Goal: Check status: Check status

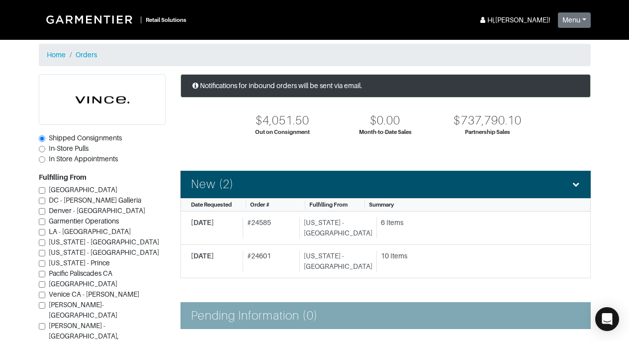
scroll to position [191, 0]
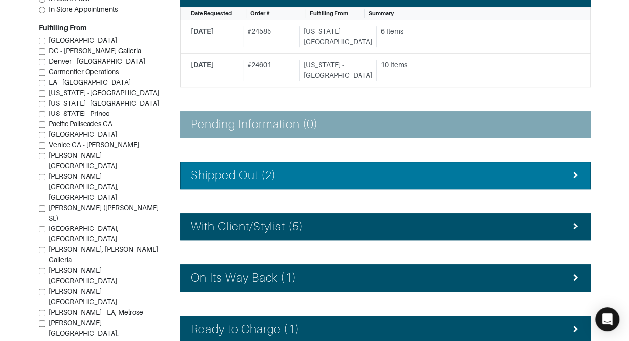
click at [509, 176] on div "Shipped Out (2)" at bounding box center [386, 175] width 390 height 14
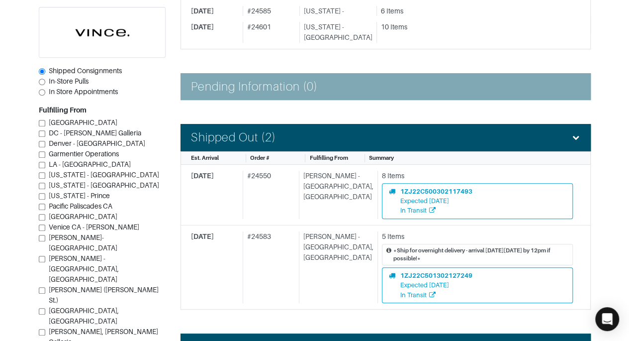
scroll to position [227, 0]
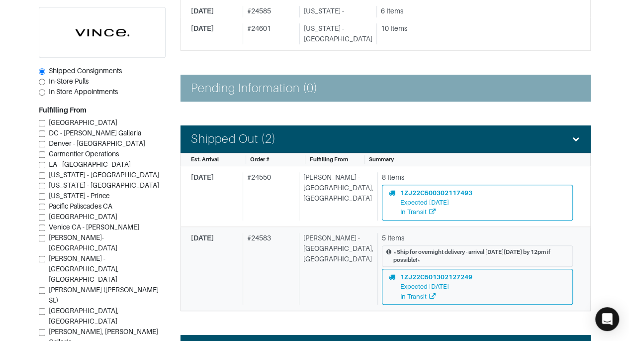
click at [500, 235] on div "5 Items" at bounding box center [477, 238] width 191 height 10
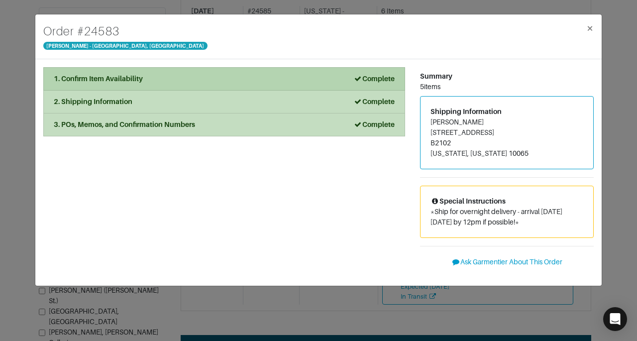
click at [343, 82] on div "1. Confirm Item Availability Complete" at bounding box center [224, 79] width 341 height 10
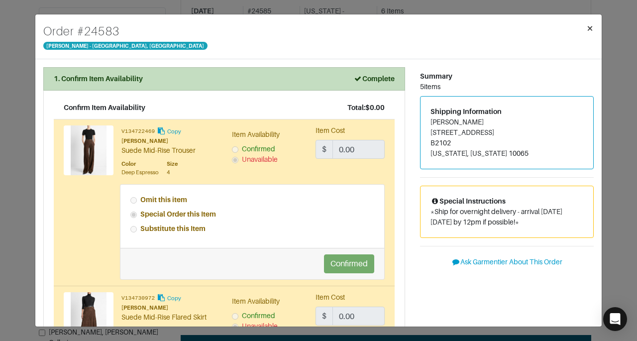
click at [591, 29] on span "×" at bounding box center [589, 27] width 7 height 13
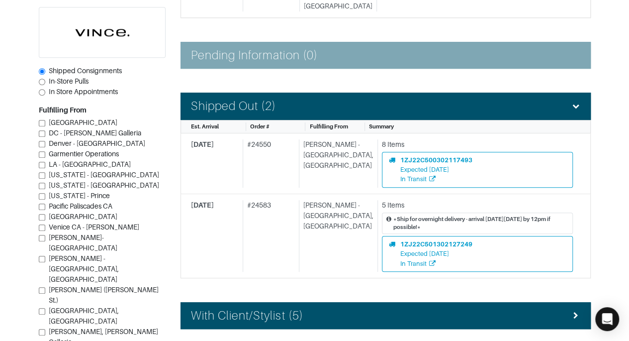
scroll to position [374, 0]
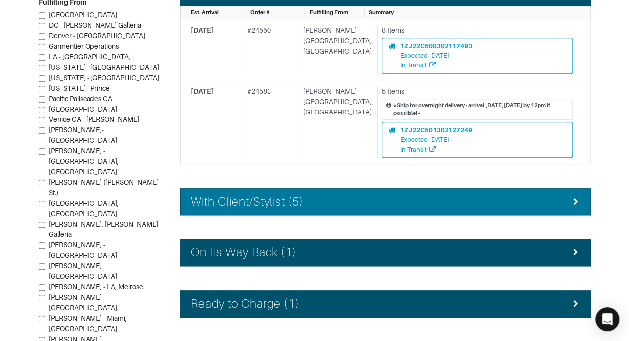
click at [531, 196] on div "With Client/Stylist (5)" at bounding box center [386, 202] width 390 height 14
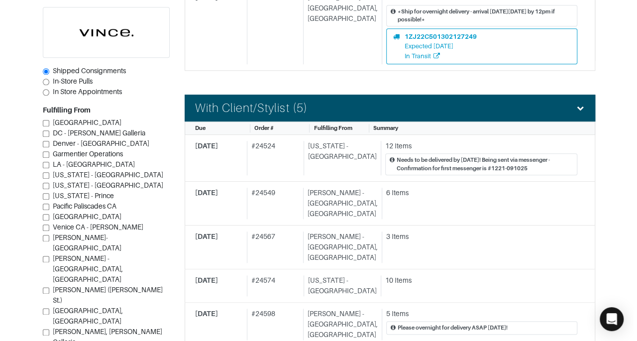
scroll to position [473, 0]
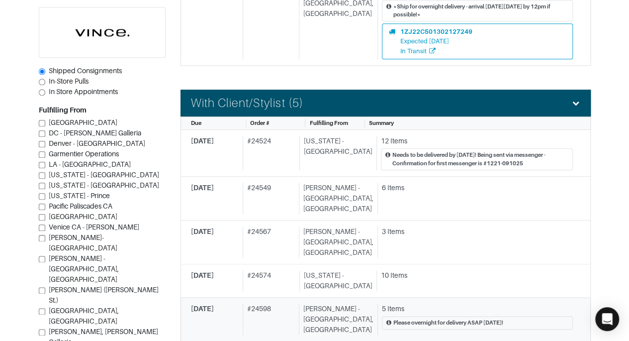
click at [472, 318] on div "Please overnight for delivery ASAP [DATE]!" at bounding box center [449, 322] width 110 height 8
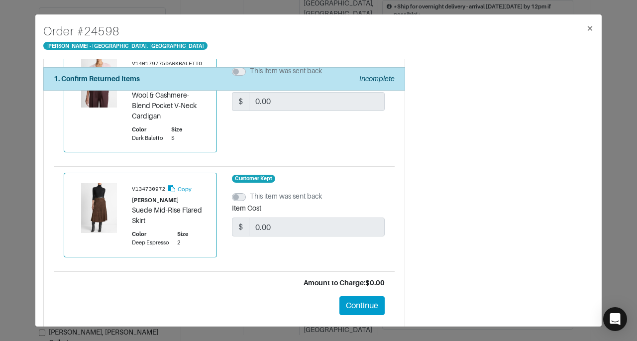
scroll to position [442, 0]
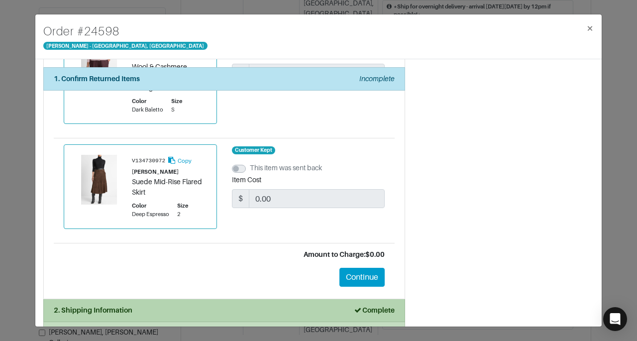
click at [280, 305] on div "2. Shipping Information Complete" at bounding box center [224, 310] width 341 height 10
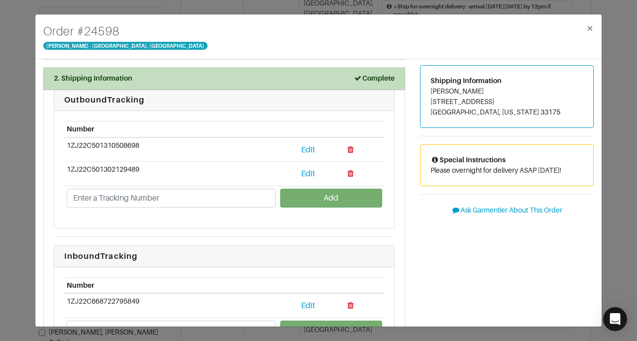
scroll to position [0, 0]
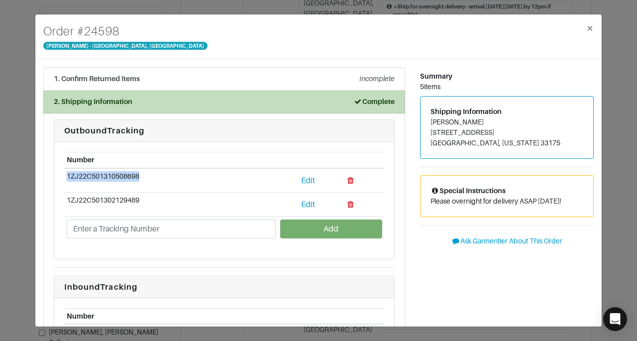
drag, startPoint x: 140, startPoint y: 177, endPoint x: 67, endPoint y: 175, distance: 73.2
click at [67, 175] on td "1ZJ22C501310508698" at bounding box center [171, 180] width 214 height 24
copy td "1ZJ22C501310508698"
click at [315, 86] on li "1. Confirm Returned Items Incomplete" at bounding box center [224, 78] width 362 height 23
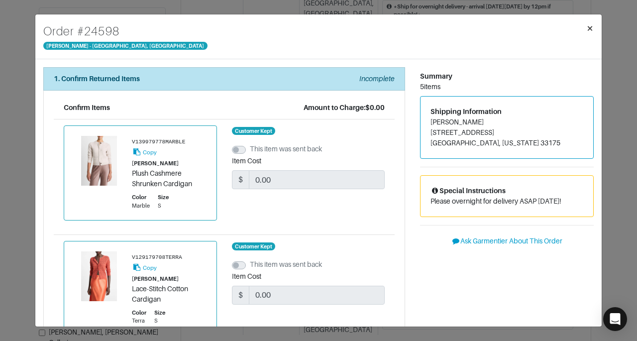
click at [593, 27] on button "×" at bounding box center [589, 28] width 23 height 28
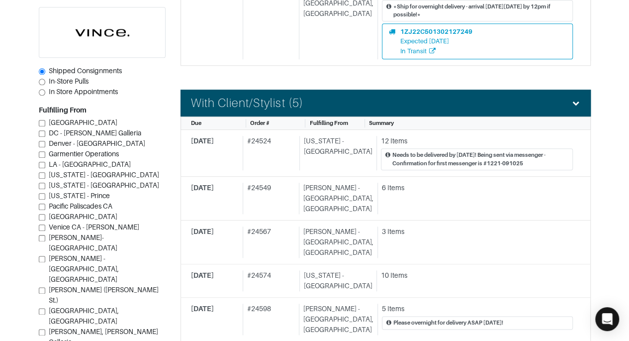
click at [618, 163] on section "| Retail Solutions Hi, [PERSON_NAME] ! Menu Home Logout Home Orders Shipped Con…" at bounding box center [314, 28] width 629 height 1003
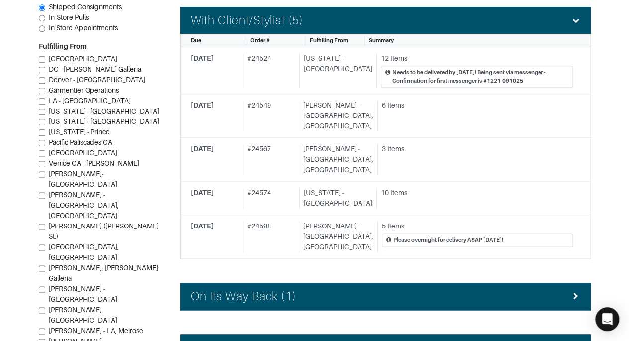
scroll to position [560, 0]
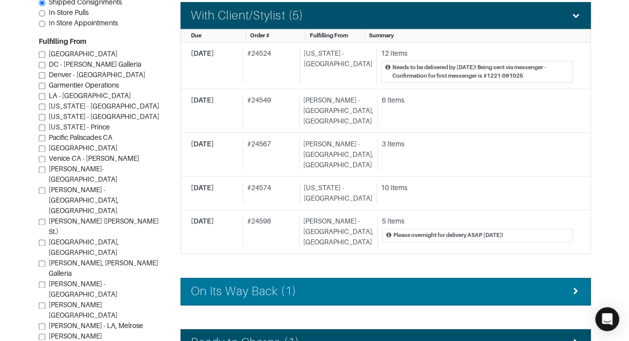
click at [330, 284] on div "On Its Way Back (1)" at bounding box center [386, 291] width 390 height 14
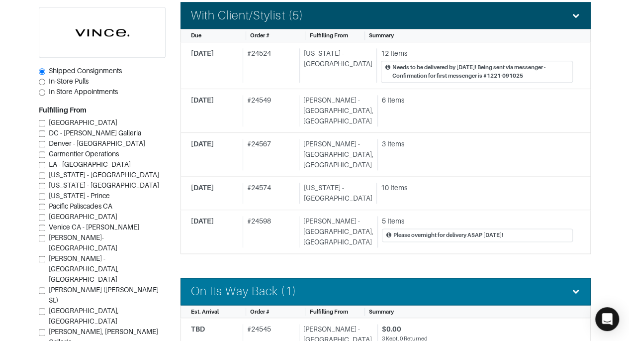
click at [330, 284] on div "On Its Way Back (1)" at bounding box center [386, 291] width 390 height 14
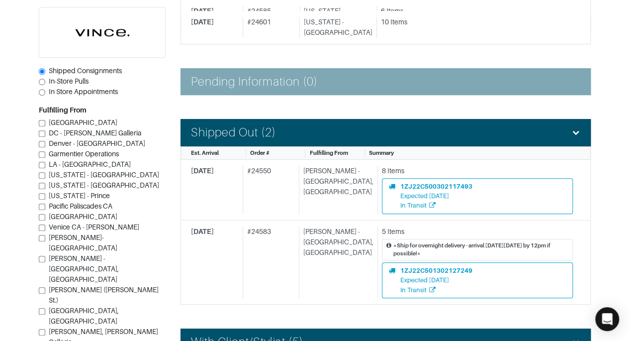
scroll to position [232, 0]
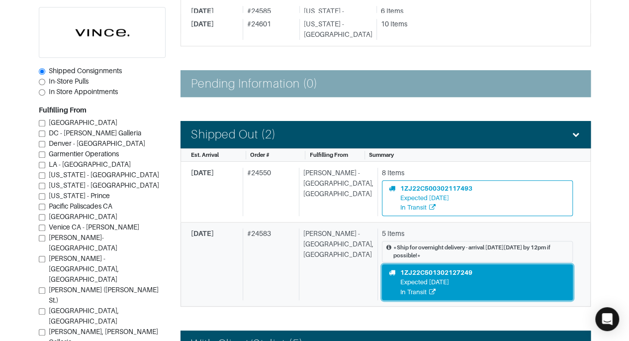
click at [494, 268] on div "1ZJ22C501302127249 Expected [DATE] In Transit" at bounding box center [478, 282] width 178 height 29
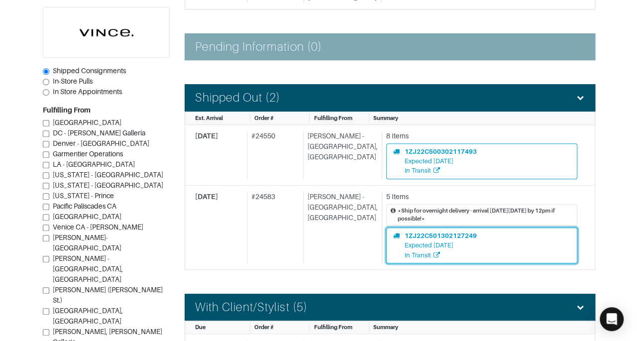
scroll to position [270, 0]
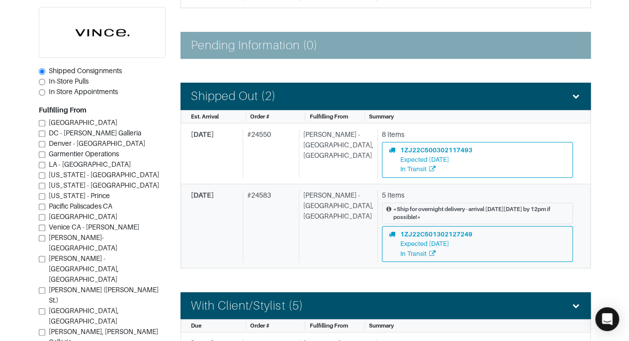
click at [337, 235] on div "[PERSON_NAME] - [GEOGRAPHIC_DATA], [GEOGRAPHIC_DATA]" at bounding box center [336, 226] width 75 height 72
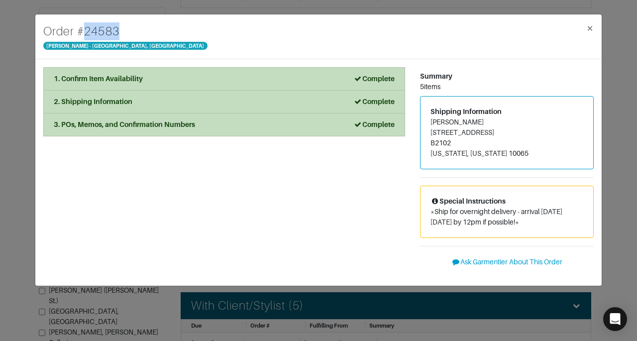
drag, startPoint x: 115, startPoint y: 30, endPoint x: 84, endPoint y: 31, distance: 31.8
click at [84, 31] on h4 "Order # 24583" at bounding box center [125, 31] width 164 height 18
copy h4 "24583"
